Goal: Task Accomplishment & Management: Manage account settings

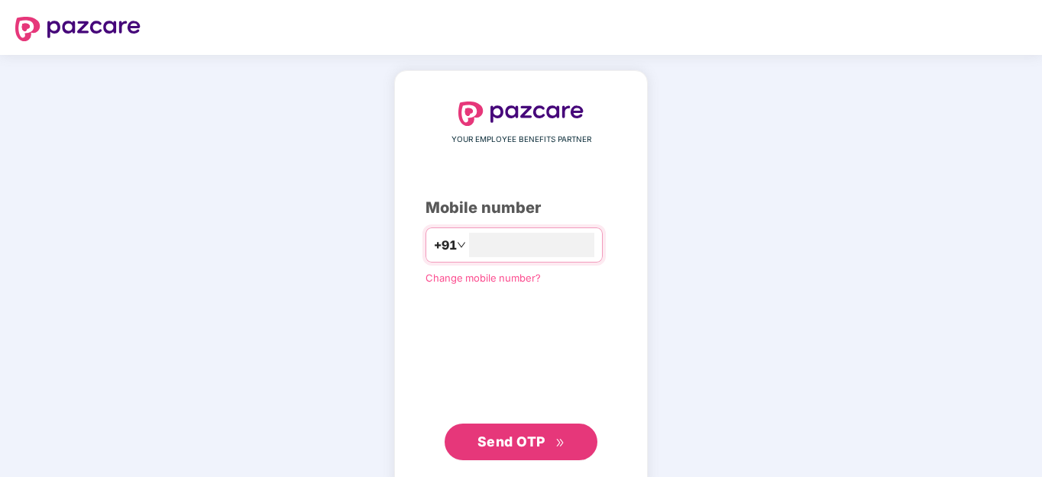
type input "**********"
click at [514, 432] on span "Send OTP" at bounding box center [521, 442] width 88 height 21
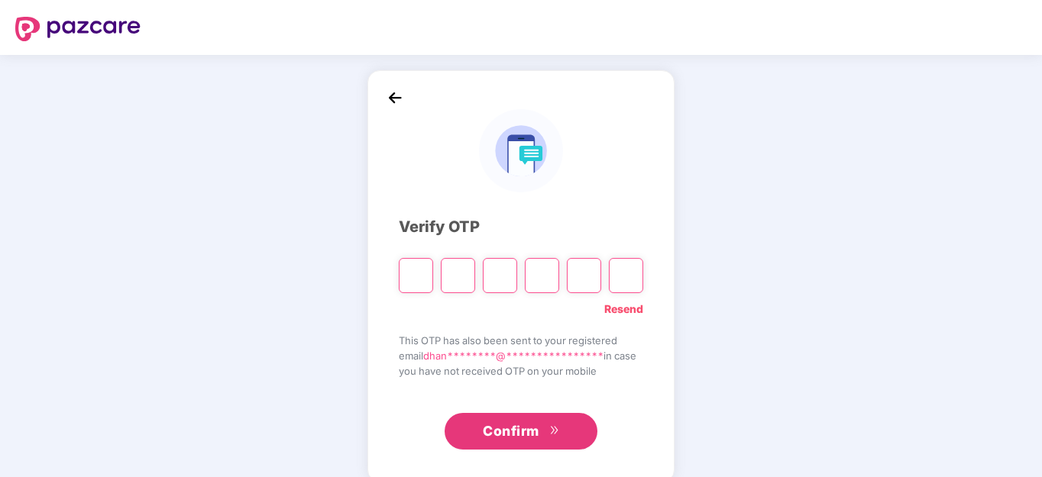
type input "*"
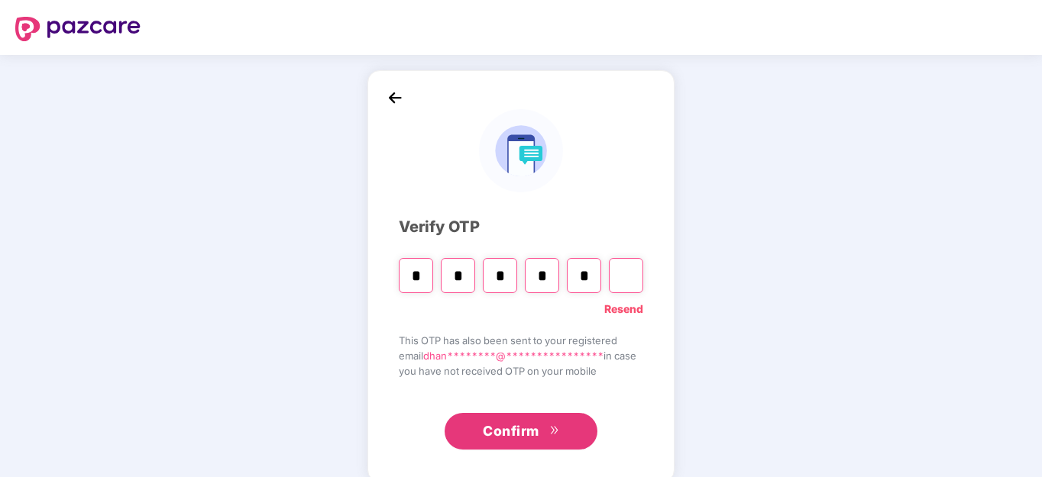
type input "*"
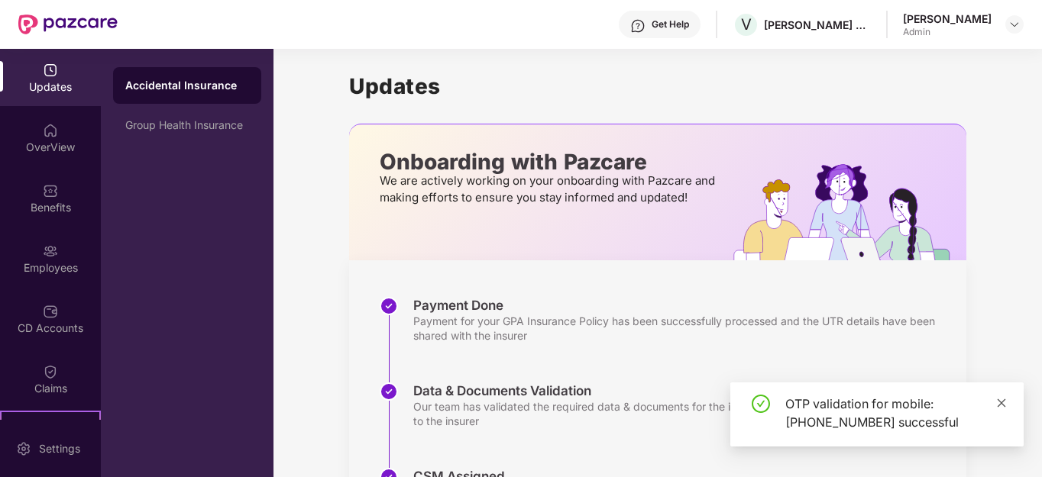
click at [1004, 399] on icon "close" at bounding box center [1001, 403] width 11 height 11
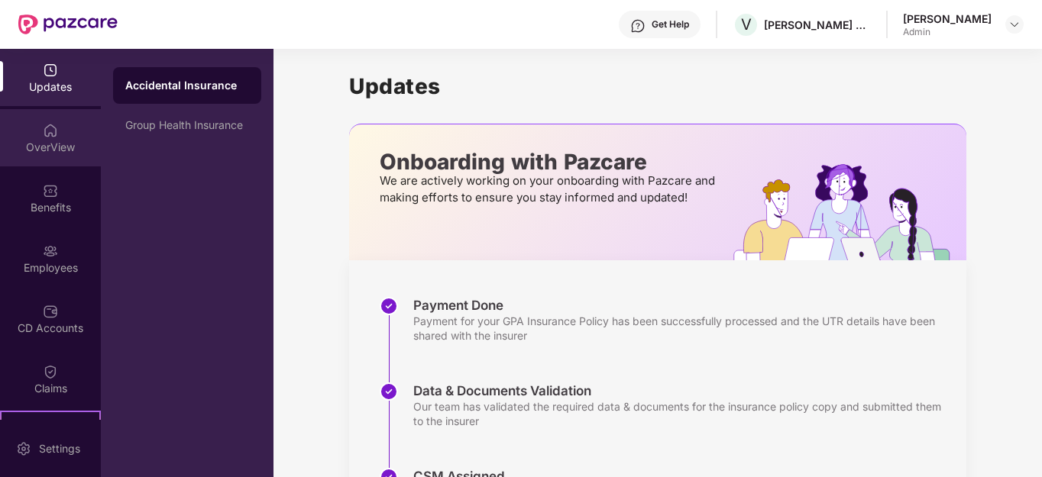
click at [59, 145] on div "OverView" at bounding box center [50, 147] width 101 height 15
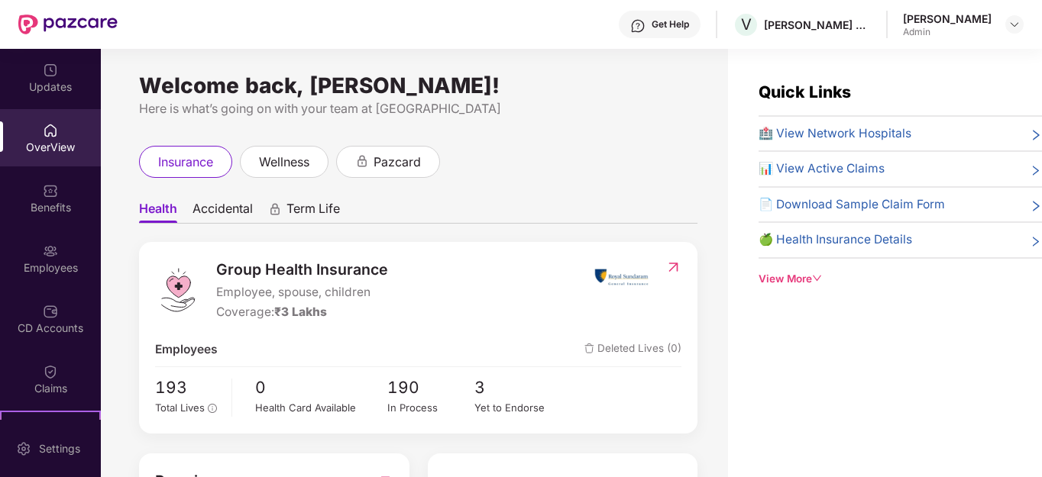
click at [841, 167] on span "📊 View Active Claims" at bounding box center [821, 169] width 126 height 18
